Goal: Task Accomplishment & Management: Use online tool/utility

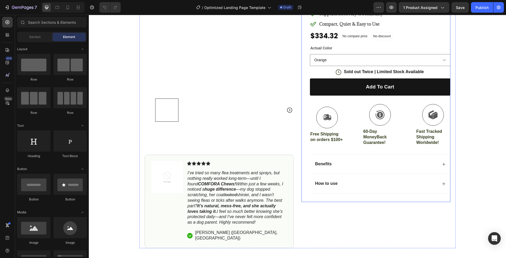
scroll to position [113, 0]
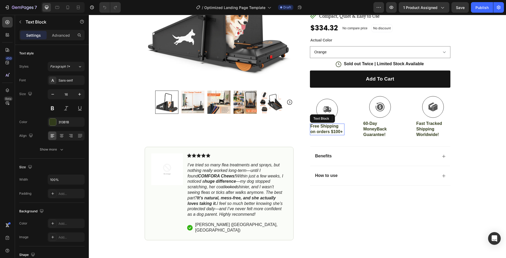
click at [253, 127] on p "Free Shipping on orders $100+" at bounding box center [327, 128] width 33 height 11
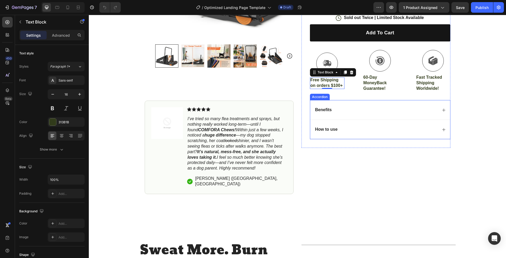
scroll to position [116, 0]
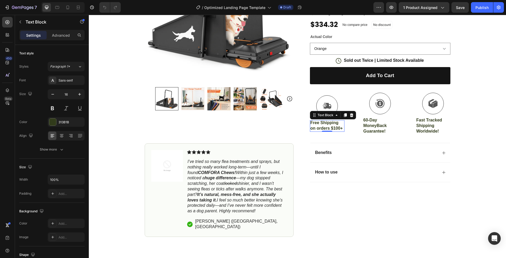
click at [253, 128] on p "Free Shipping on orders $100+" at bounding box center [327, 125] width 33 height 11
click at [253, 127] on p "Free Shipping on orders $100+" at bounding box center [327, 125] width 33 height 11
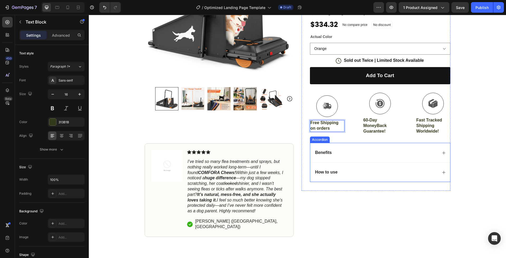
click at [253, 138] on div "Icon Icon Icon Icon Icon Icon List 4.8 based on 56,400 Customers Text Block Row…" at bounding box center [380, 61] width 141 height 259
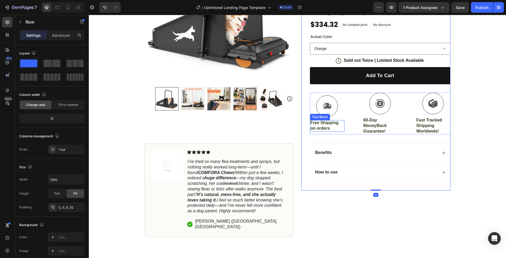
click at [253, 125] on p "Free Shipping on orders" at bounding box center [327, 125] width 33 height 11
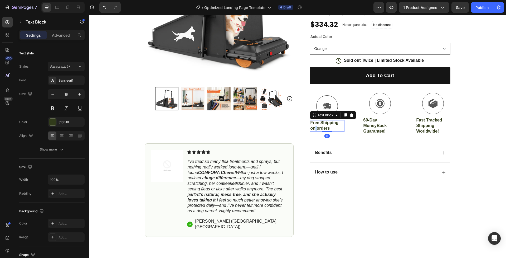
click at [253, 126] on p "Free Shipping on orders" at bounding box center [327, 125] width 33 height 11
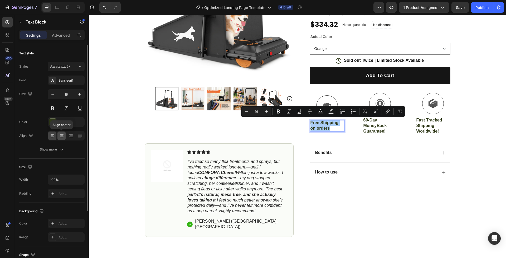
click at [61, 135] on icon at bounding box center [61, 135] width 3 height 1
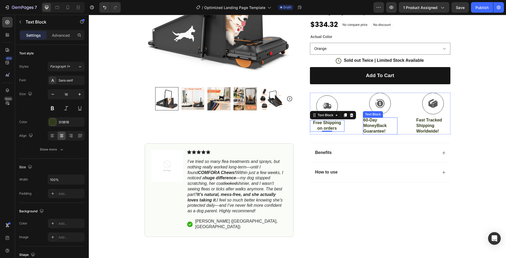
click at [253, 124] on p "60-Day MoneyBack Guarantee!" at bounding box center [380, 125] width 33 height 16
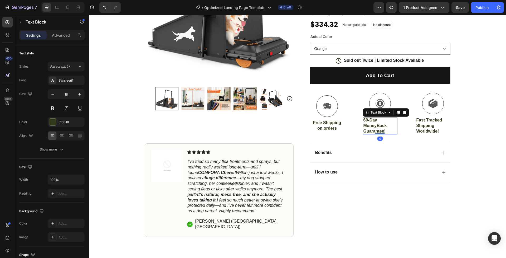
click at [253, 124] on p "60-Day MoneyBack Guarantee!" at bounding box center [380, 125] width 33 height 16
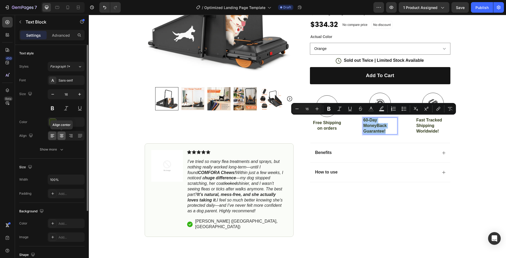
click at [63, 136] on icon at bounding box center [62, 136] width 4 height 1
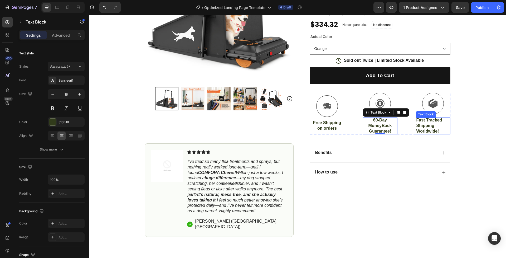
click at [253, 123] on p "Fast Tracked Shipping Worldwide!" at bounding box center [433, 125] width 33 height 16
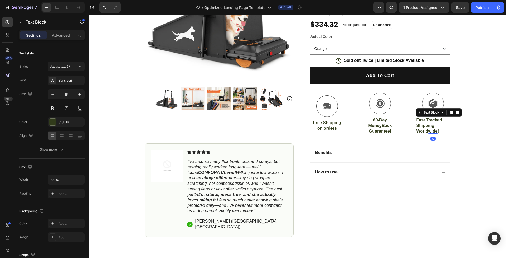
click at [253, 123] on p "Fast Tracked Shipping Worldwide!" at bounding box center [433, 125] width 33 height 16
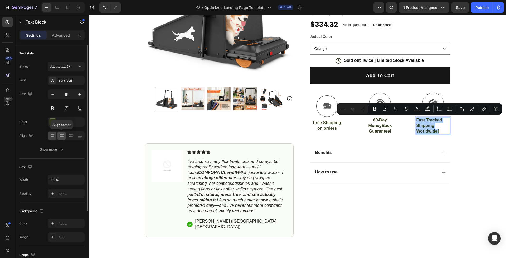
click at [61, 136] on icon at bounding box center [61, 135] width 5 height 5
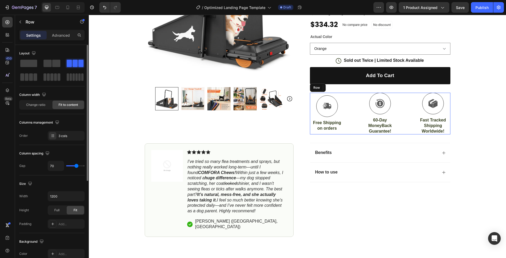
click at [253, 131] on div "Icon Free Shipping on orders Text Block" at bounding box center [327, 114] width 35 height 42
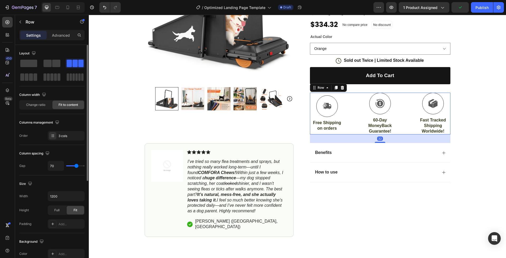
click at [253, 120] on div "Icon Free Shipping on orders Text Block Icon 60-Day MoneyBack Guarantee! Text B…" at bounding box center [380, 114] width 141 height 42
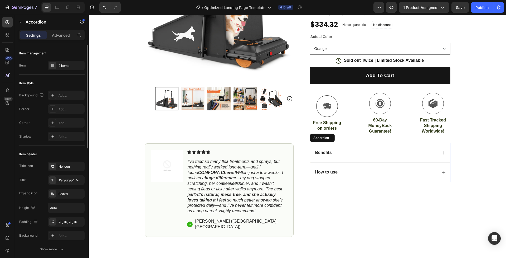
click at [253, 149] on div "Benefits" at bounding box center [376, 152] width 123 height 7
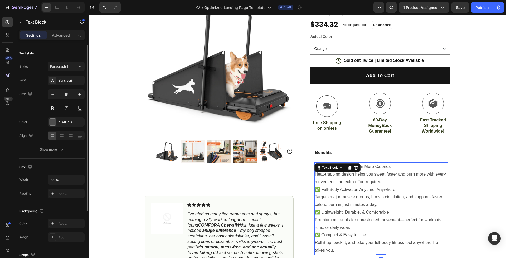
click at [253, 165] on div "✅ Maximize Sweat, Burn More Calories Heat-trapping design helps you sweat faste…" at bounding box center [382, 208] width 134 height 92
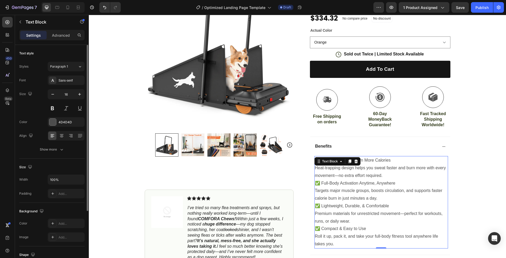
scroll to position [216, 0]
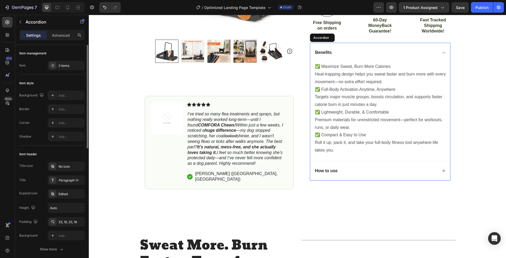
click at [253, 168] on div "How to use" at bounding box center [376, 170] width 123 height 7
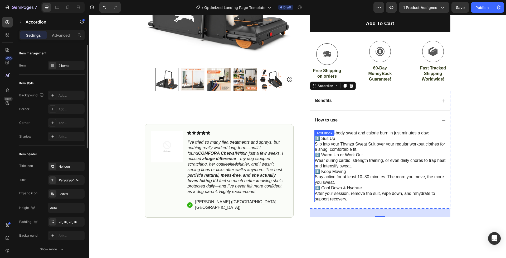
scroll to position [131, 0]
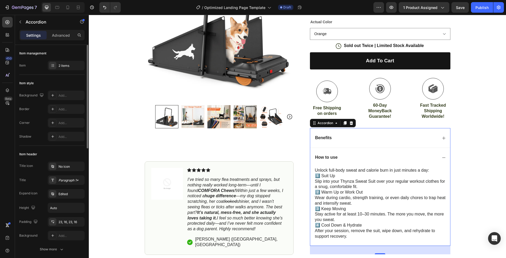
click at [253, 131] on div "Benefits" at bounding box center [380, 138] width 140 height 20
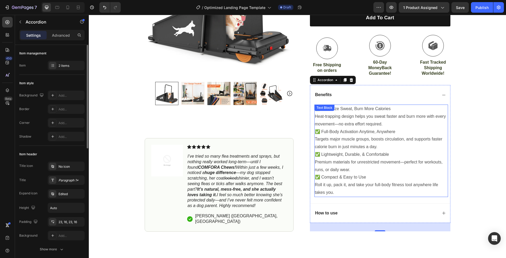
scroll to position [196, 0]
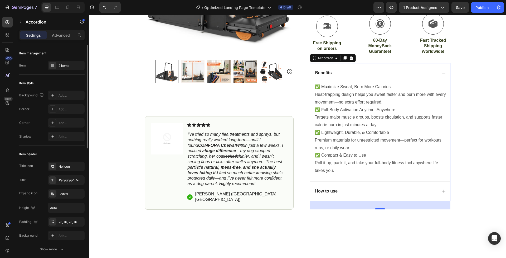
click at [253, 189] on icon at bounding box center [444, 191] width 4 height 4
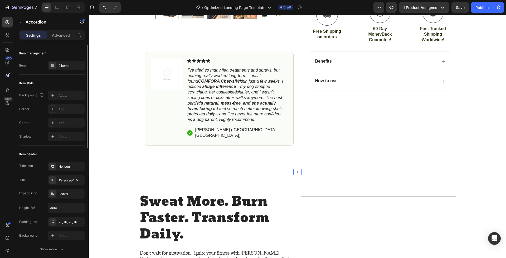
scroll to position [206, 0]
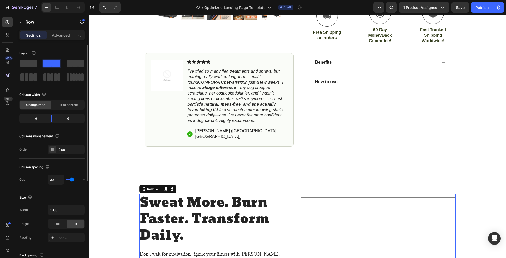
click at [253, 196] on div "Title Line" at bounding box center [379, 245] width 154 height 103
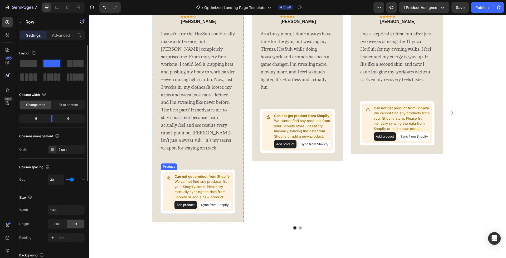
scroll to position [1076, 0]
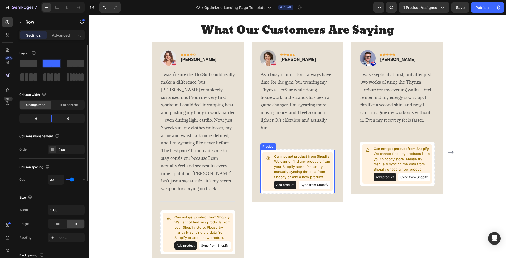
click at [253, 182] on button "Add product" at bounding box center [285, 184] width 22 height 8
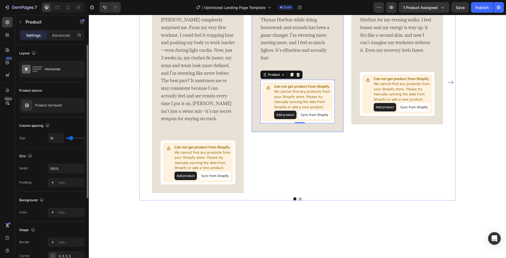
scroll to position [1062, 0]
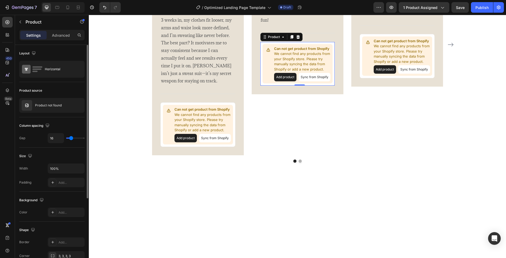
click at [253, 81] on button "Sync from Shopify" at bounding box center [315, 77] width 32 height 8
click at [253, 74] on button "Sync from Shopify" at bounding box center [414, 69] width 32 height 8
click at [253, 72] on p "We cannot find any products from your Shopify store. Please try manually syncin…" at bounding box center [302, 61] width 56 height 21
click at [253, 40] on div "Product" at bounding box center [274, 37] width 25 height 6
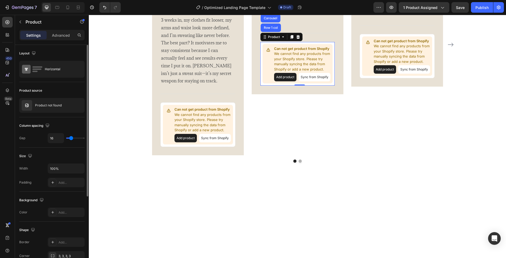
click at [253, 72] on p "We cannot find any products from your Shopify store. Please try manually syncin…" at bounding box center [302, 61] width 56 height 21
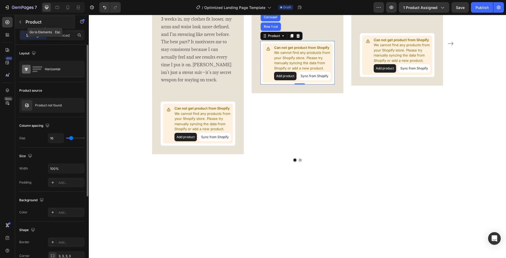
click at [20, 22] on icon "button" at bounding box center [21, 22] width 2 height 3
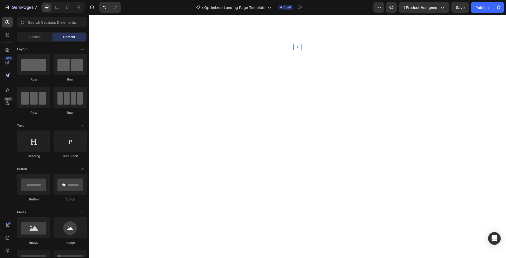
scroll to position [598, 0]
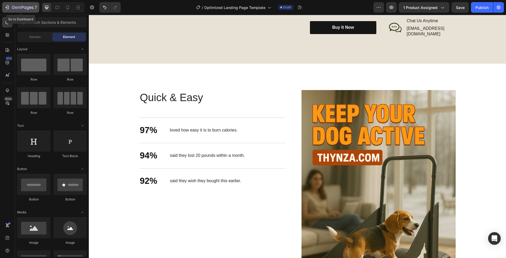
click at [5, 5] on icon "button" at bounding box center [6, 7] width 5 height 5
